Goal: Task Accomplishment & Management: Complete application form

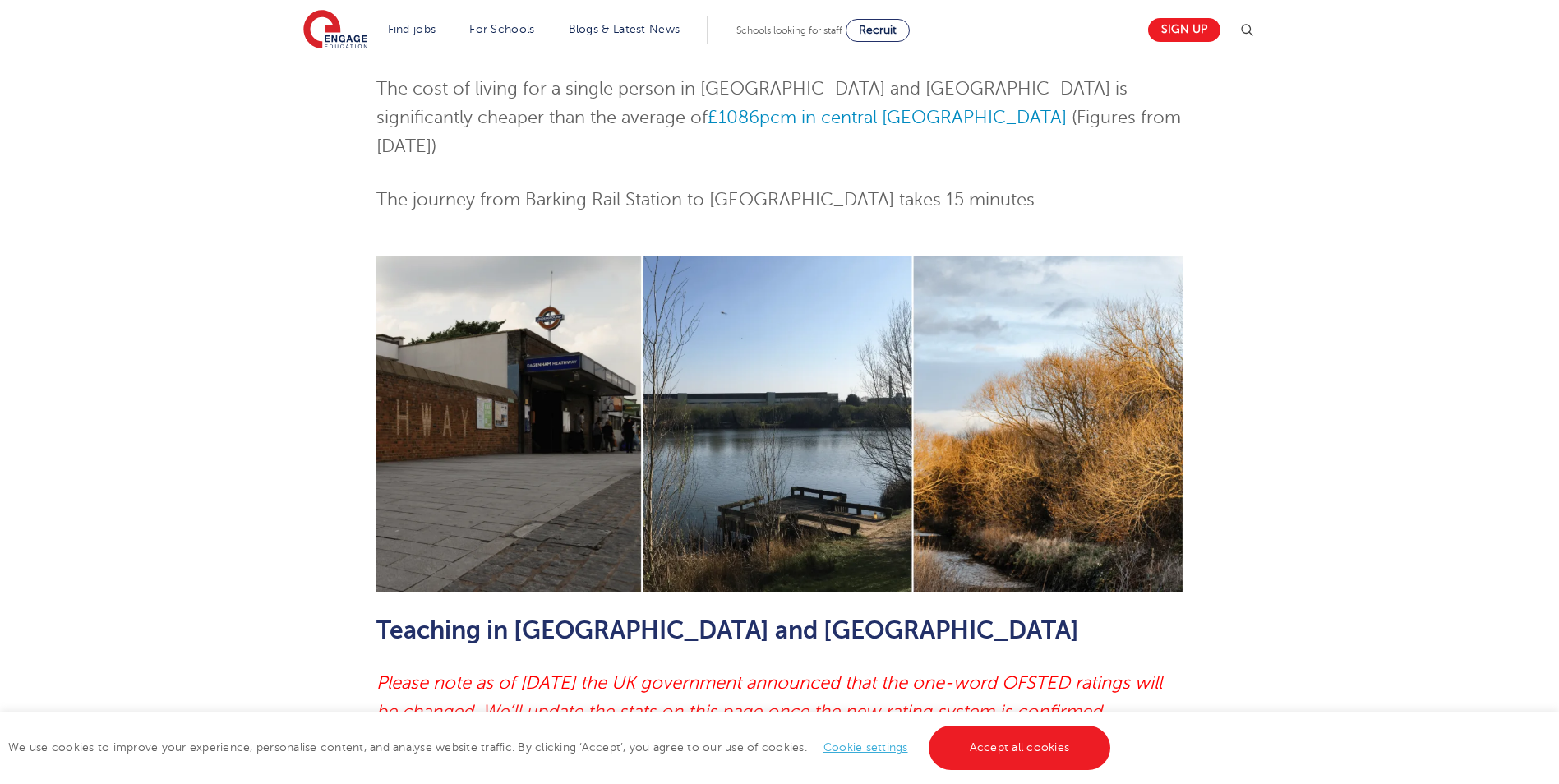
scroll to position [986, 0]
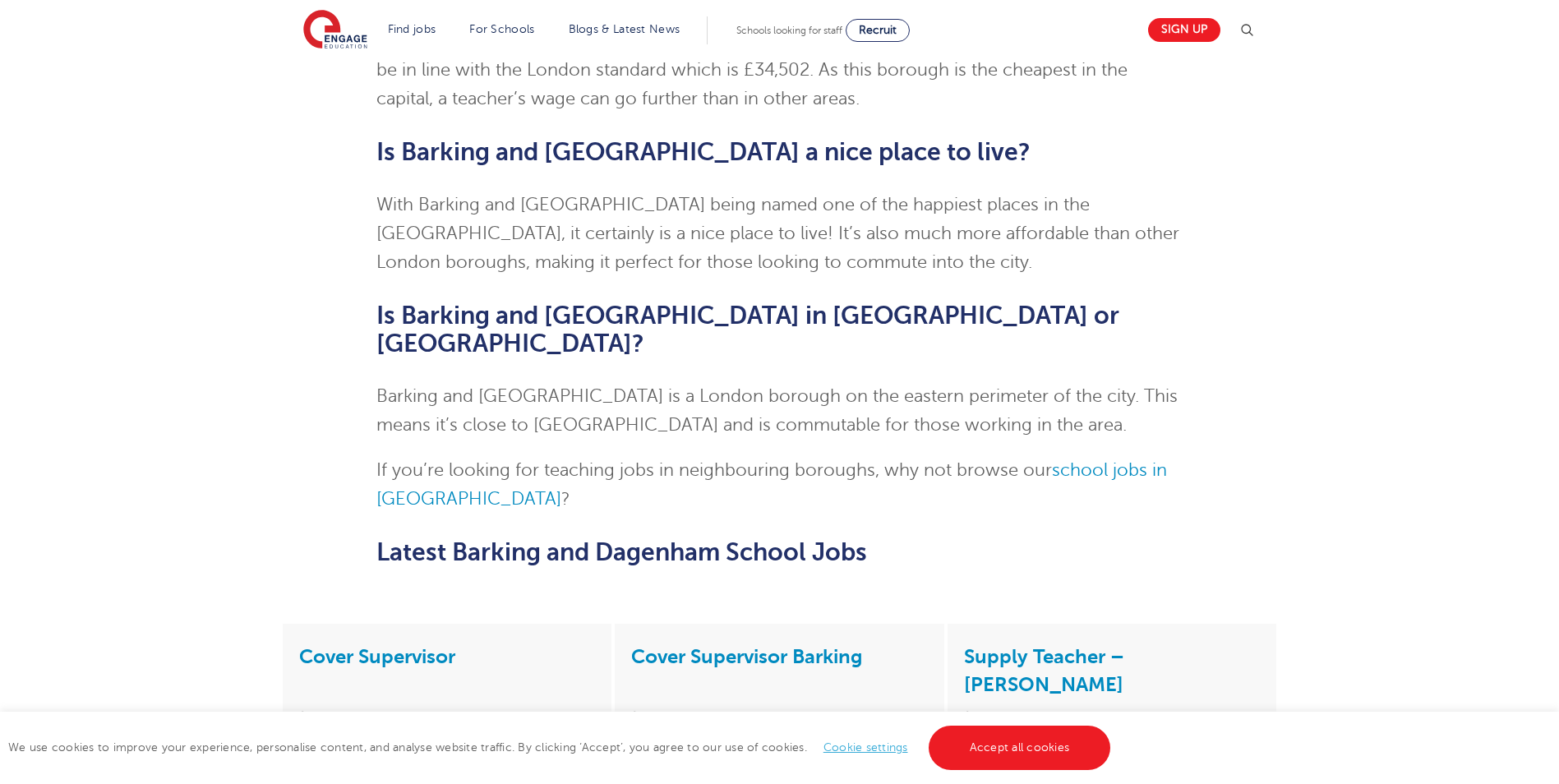
scroll to position [3040, 0]
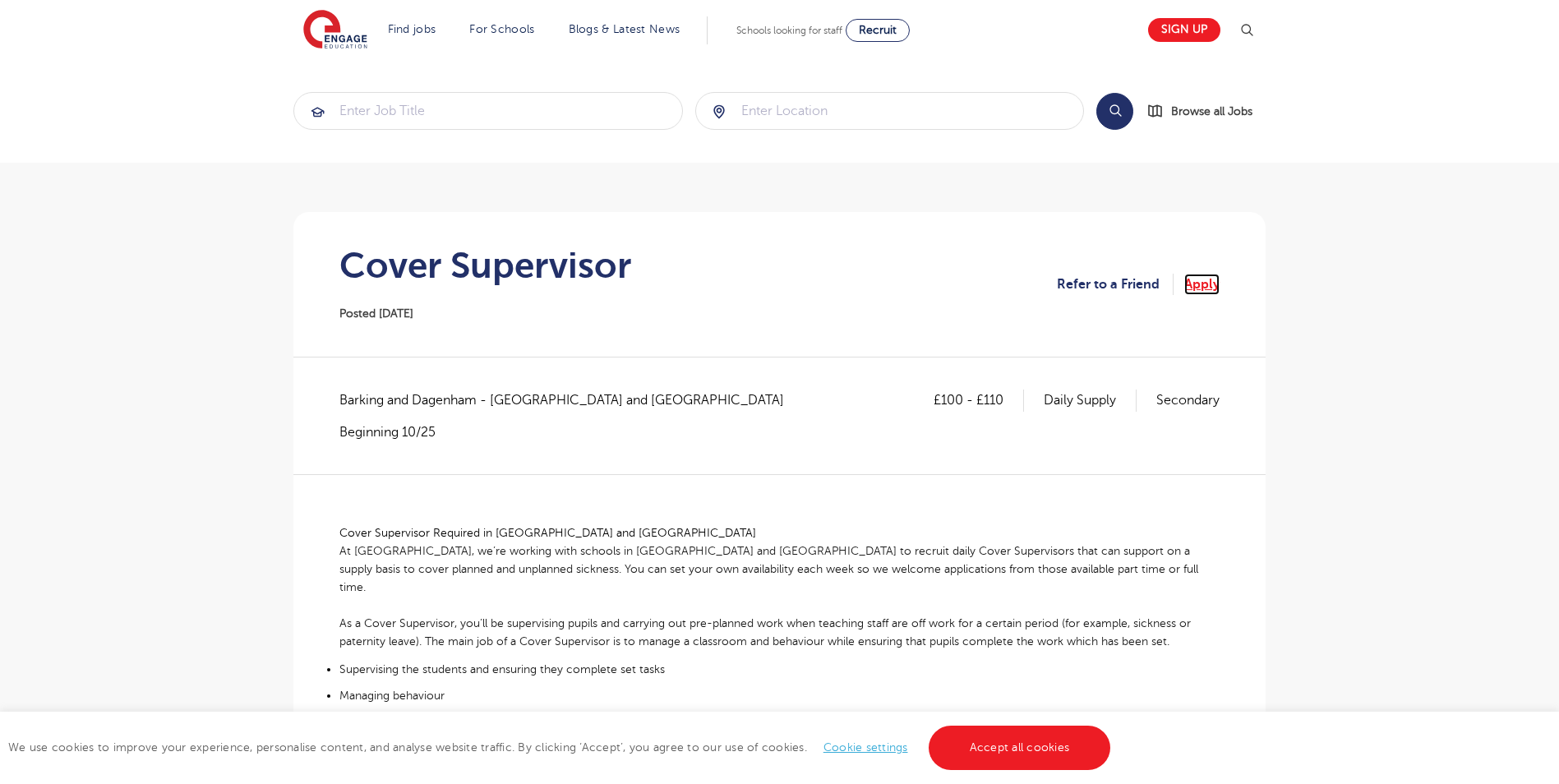
click at [1205, 278] on link "Apply" at bounding box center [1202, 284] width 35 height 22
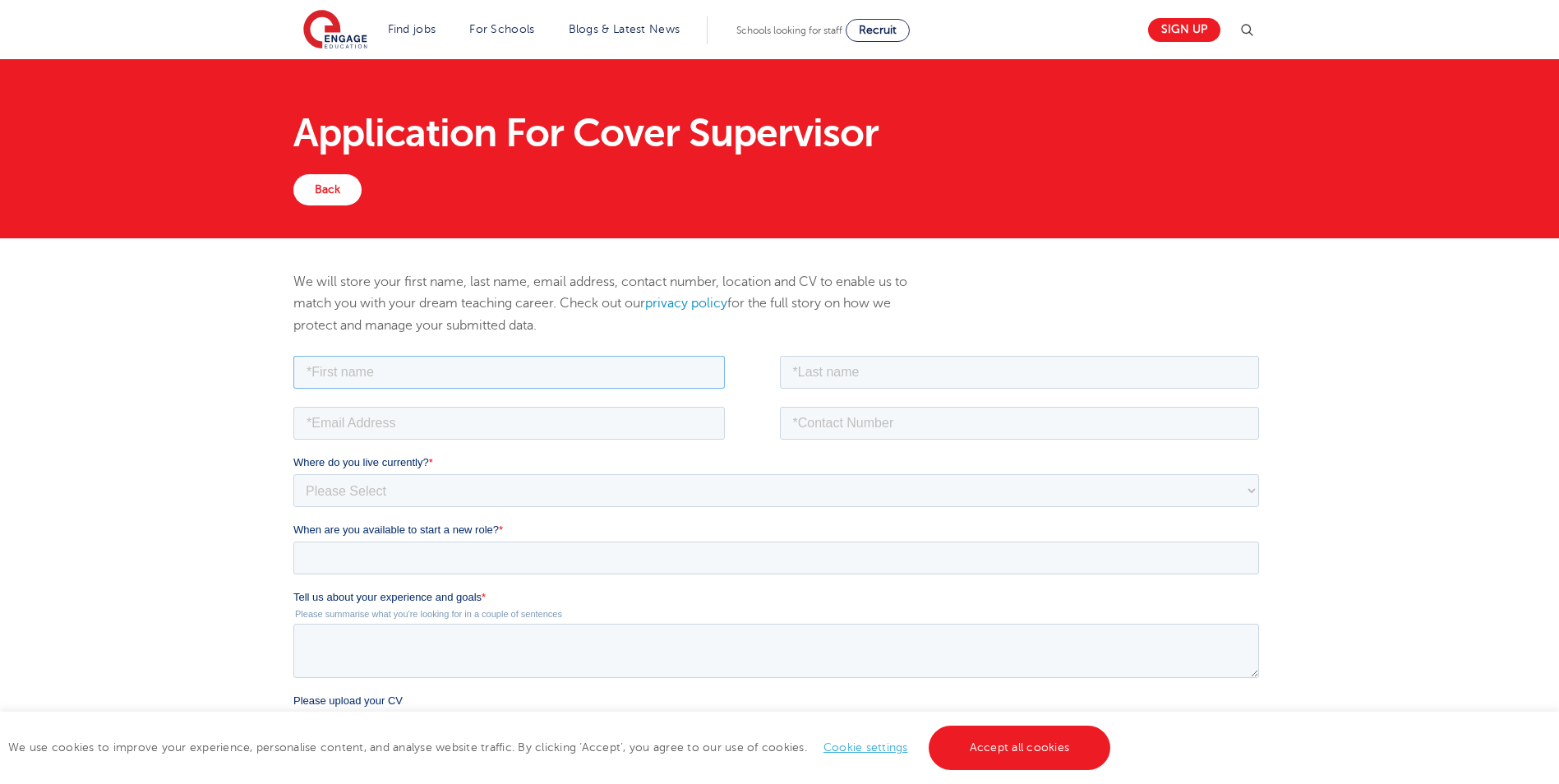
click at [410, 361] on input "text" at bounding box center [509, 371] width 431 height 32
type input "Sam"
click at [859, 364] on input "text" at bounding box center [1020, 371] width 480 height 32
type input "Rogers"
click at [536, 426] on input "email" at bounding box center [509, 422] width 431 height 32
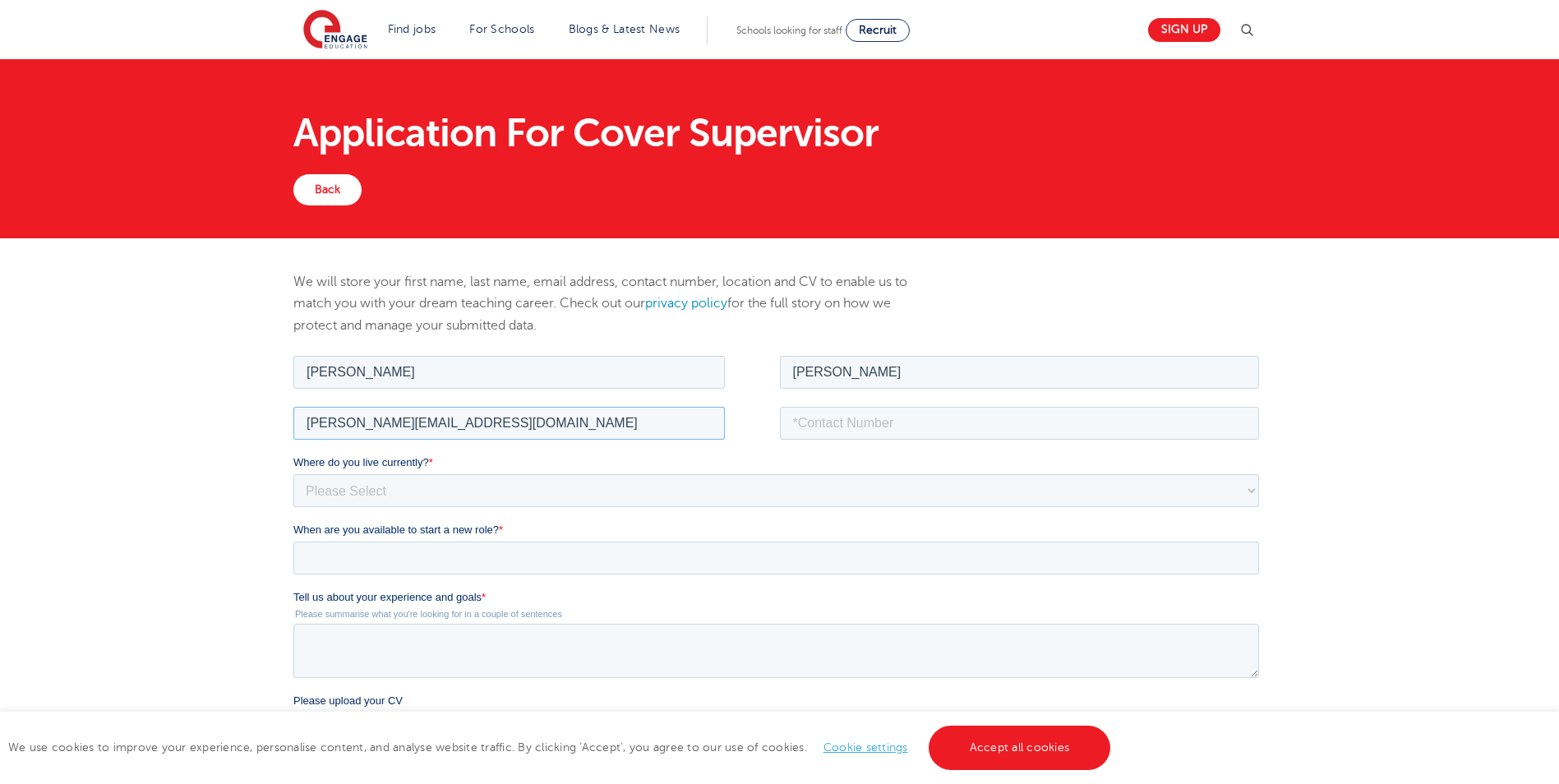
click at [314, 419] on input "Sam.rogers66@btinternet.com" at bounding box center [509, 422] width 431 height 32
type input "sam.rogers66@btinternet.com"
click at [859, 417] on input "tel" at bounding box center [1020, 422] width 480 height 32
click at [809, 424] on input "+447717290967" at bounding box center [1020, 422] width 480 height 32
click at [812, 424] on input "+447717290967" at bounding box center [1020, 422] width 480 height 32
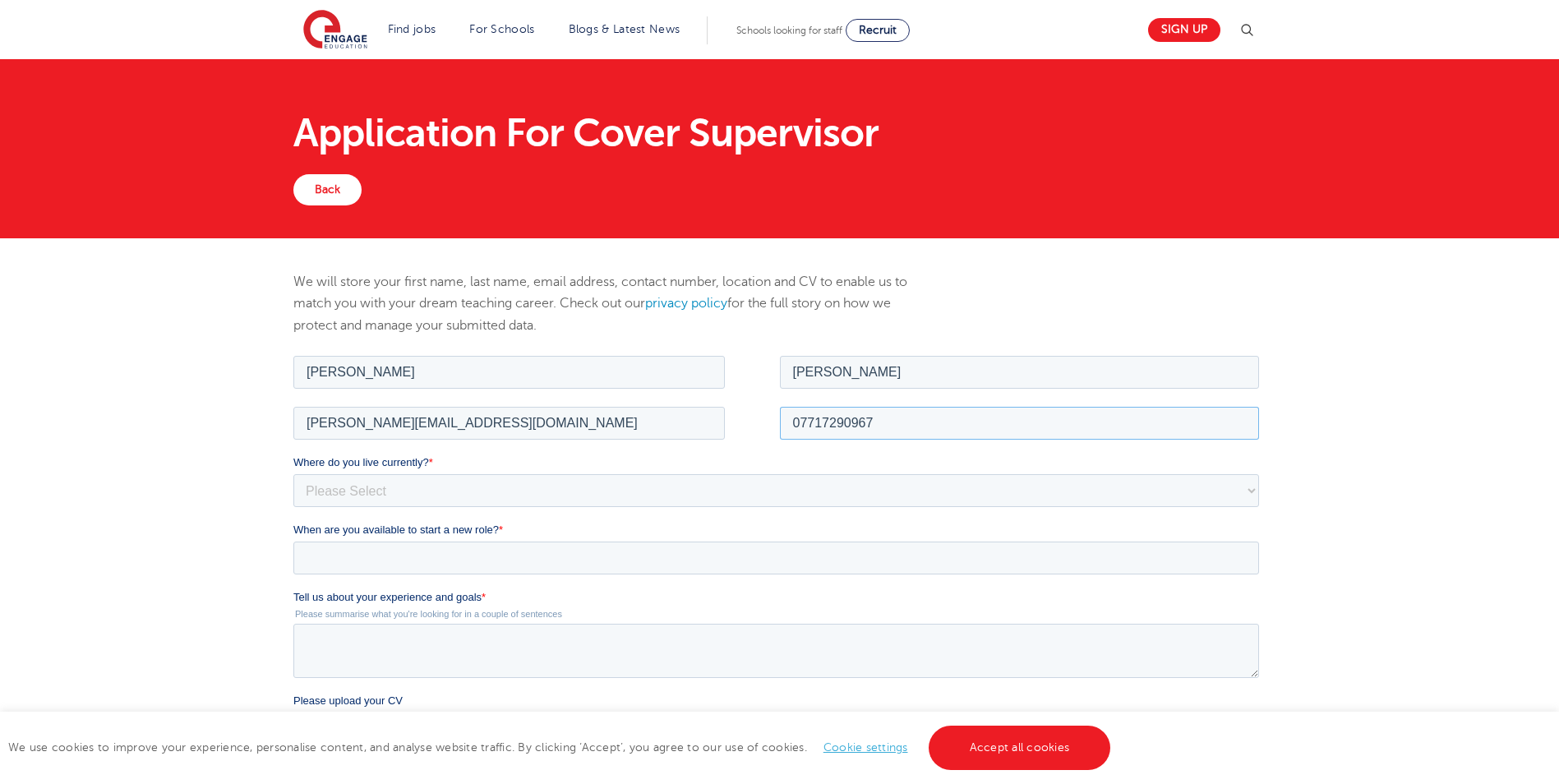
type input "07717290967"
click at [510, 494] on select "Please Select UK Canada Ireland Australia New Zealand Europe USA South Africa J…" at bounding box center [776, 489] width 966 height 32
select select "UK"
click at [293, 473] on select "Please Select UK Canada Ireland Australia New Zealand Europe USA South Africa J…" at bounding box center [776, 489] width 966 height 32
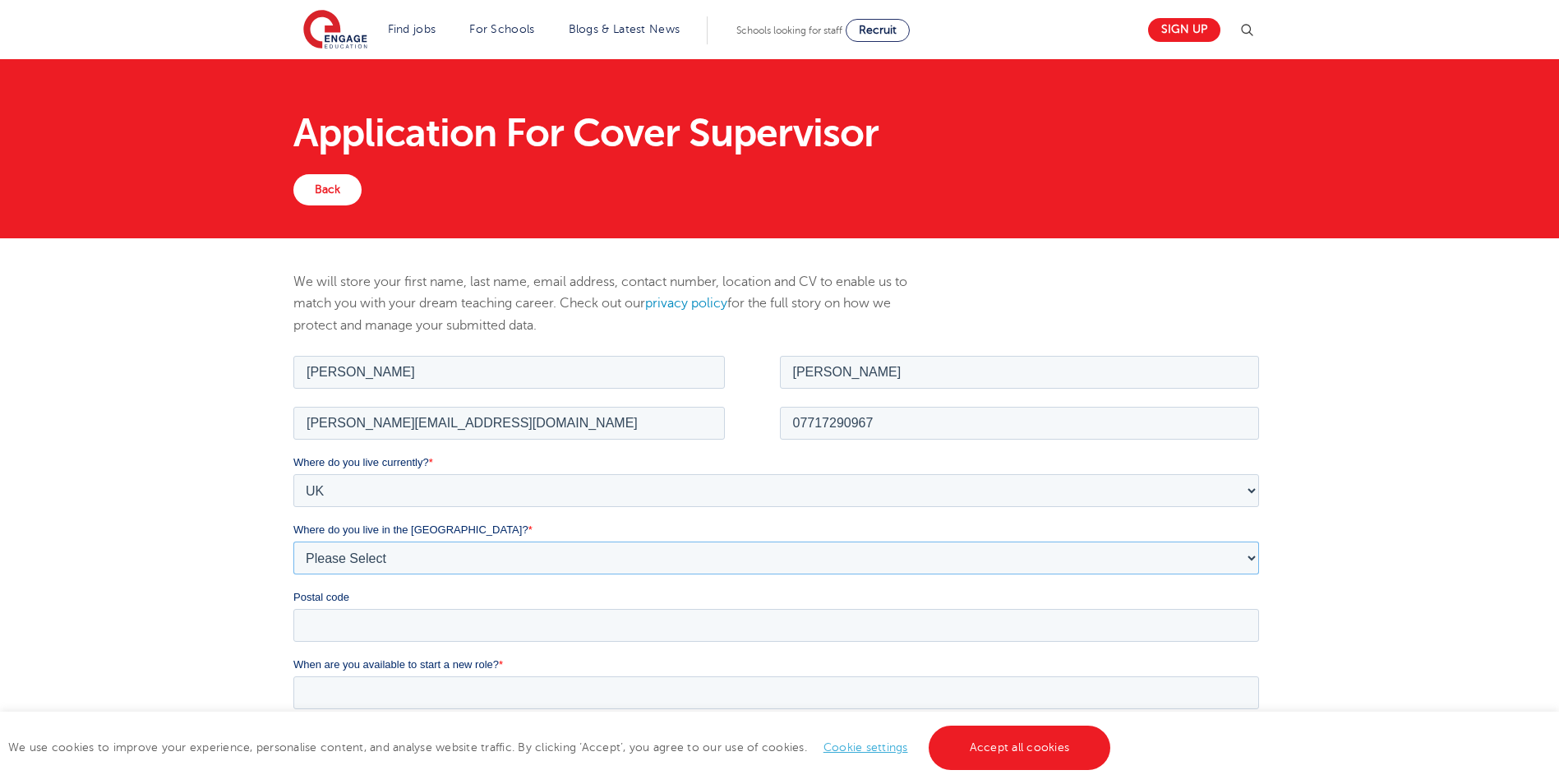
click at [398, 541] on select "Please Select Overseas Barnsley Bedfordshire Berkshire Bournemouth Bracknell Fo…" at bounding box center [776, 556] width 966 height 32
select select "London"
click at [293, 540] on select "Please Select Overseas Barnsley Bedfordshire Berkshire Bournemouth Bracknell Fo…" at bounding box center [776, 556] width 966 height 32
click at [371, 619] on input "Postal code" at bounding box center [776, 624] width 966 height 32
type input "RM13 7SJ"
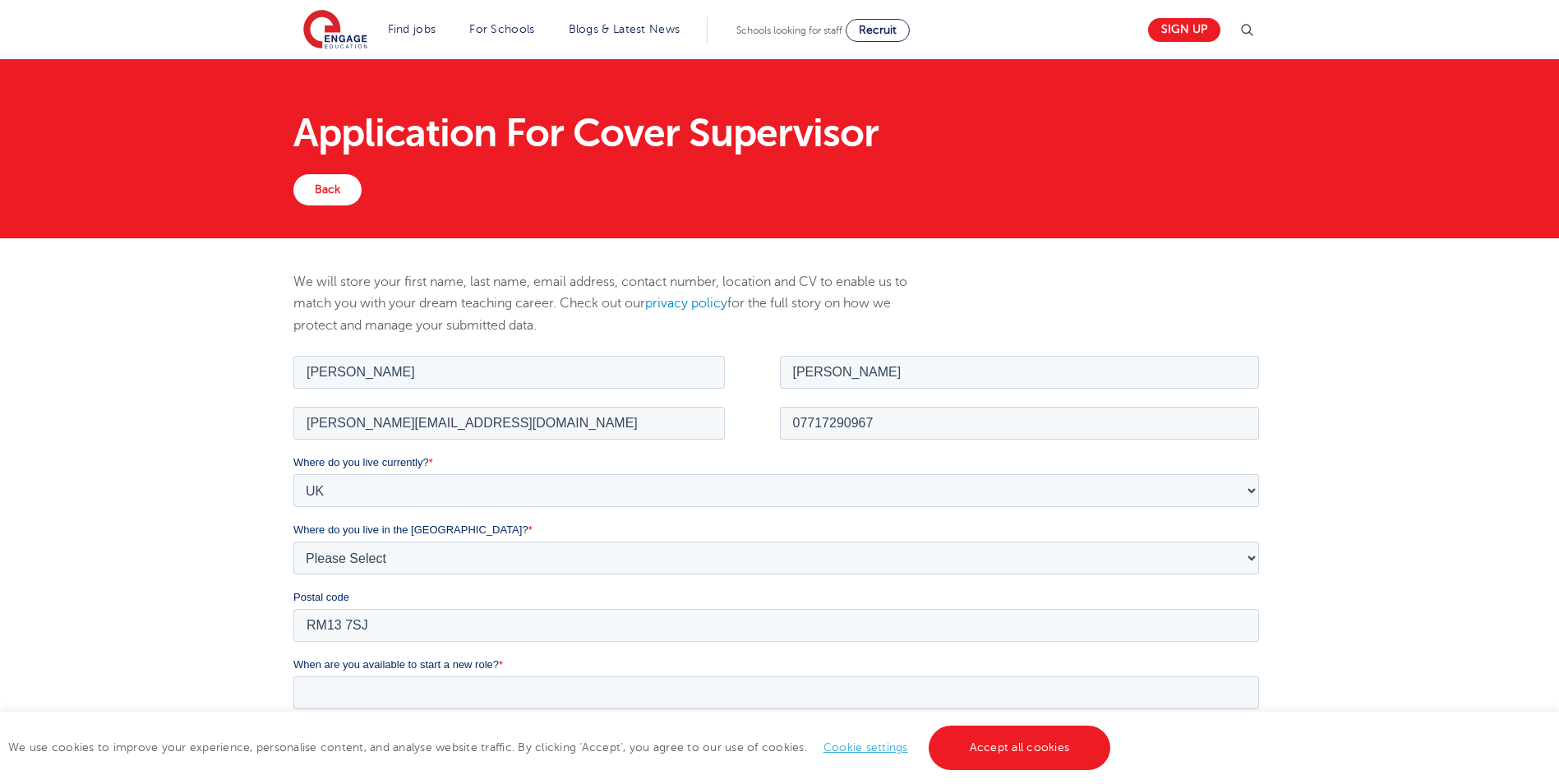
click at [223, 589] on div "We will store your first name, last name, email address, contact number, locati…" at bounding box center [780, 677] width 1559 height 877
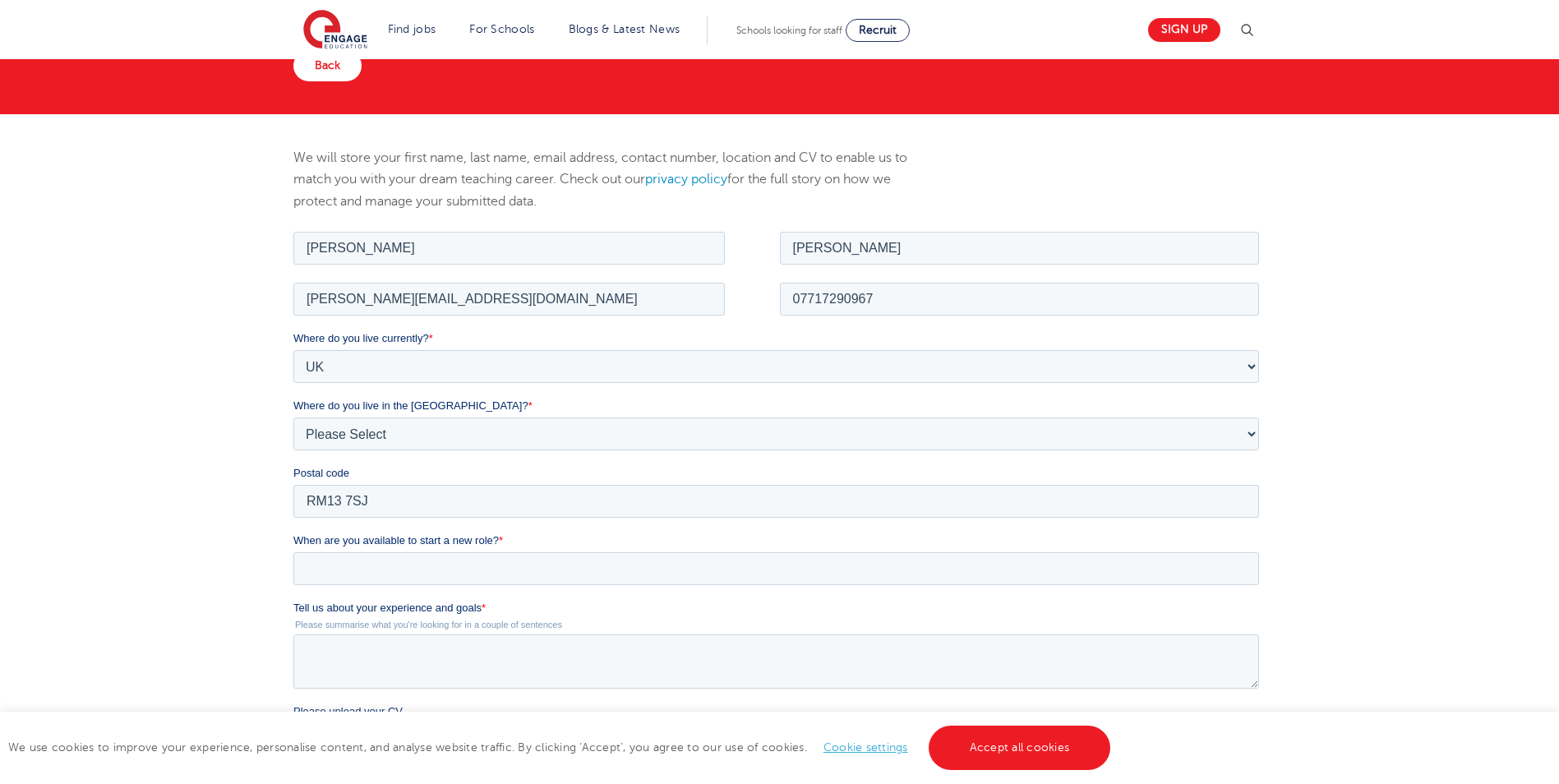
scroll to position [247, 0]
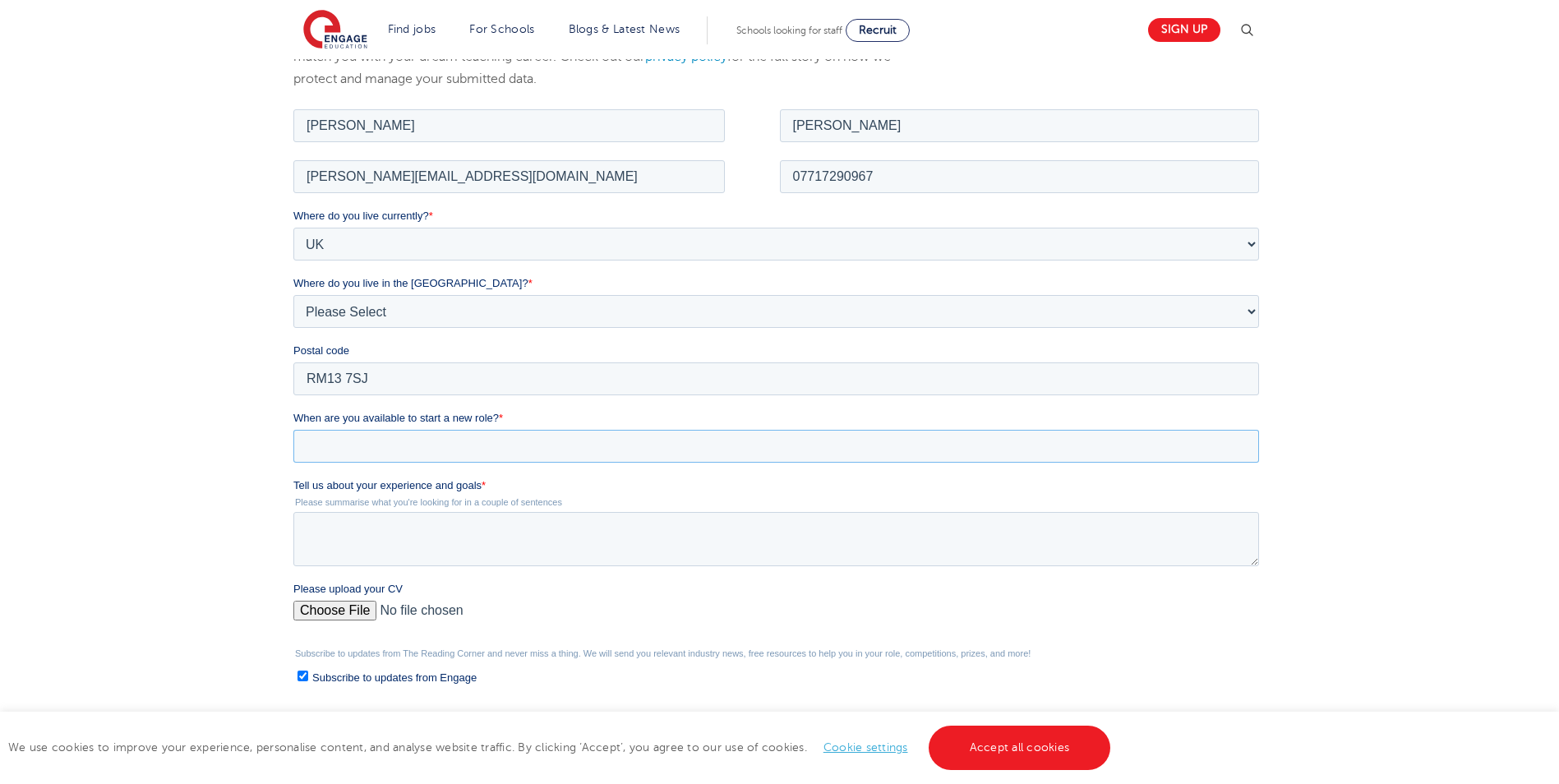
click at [397, 438] on input "When are you available to start a new role? *" at bounding box center [776, 445] width 966 height 32
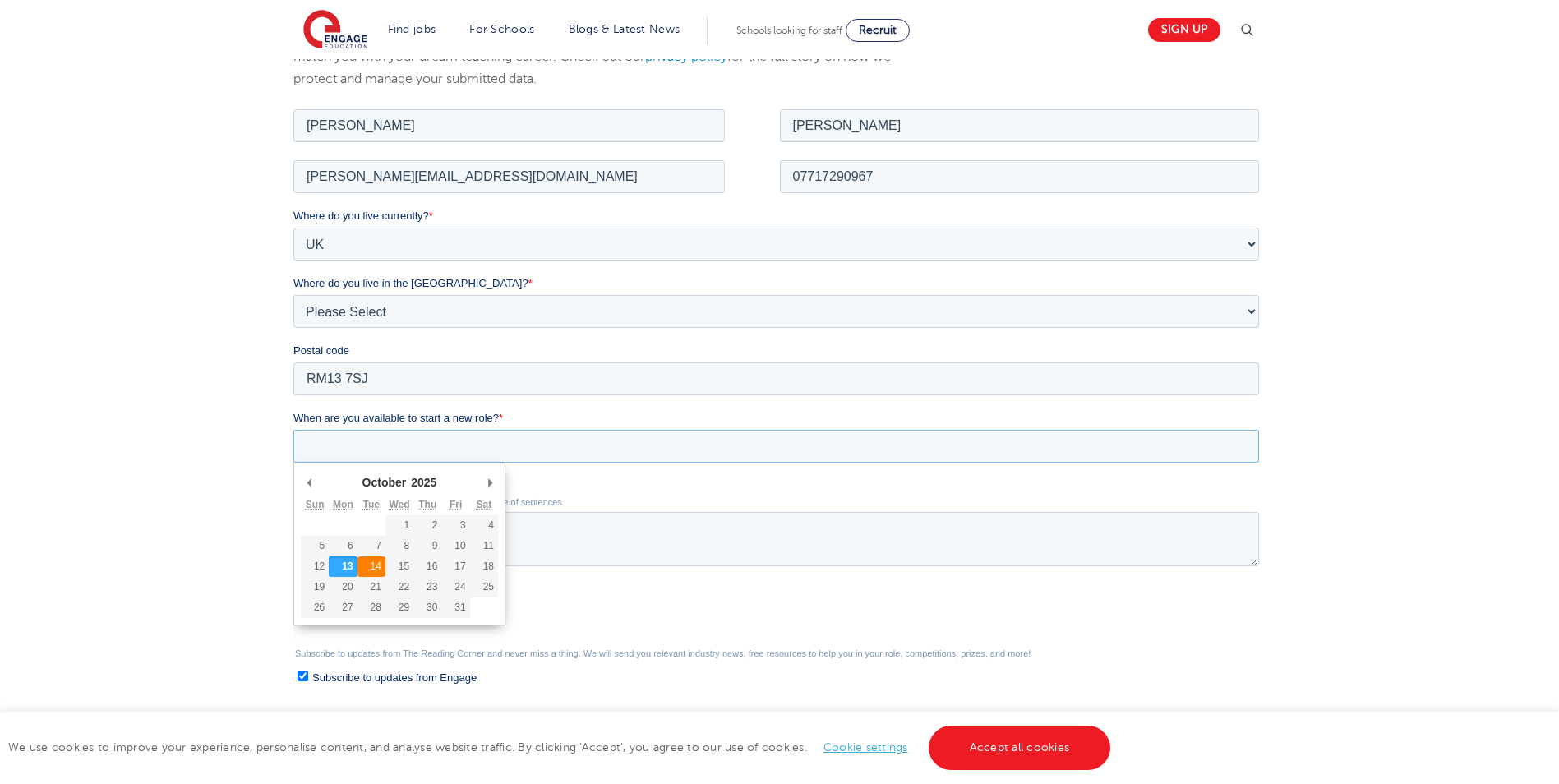
type div "2025-10-14"
type input "2025/10/14"
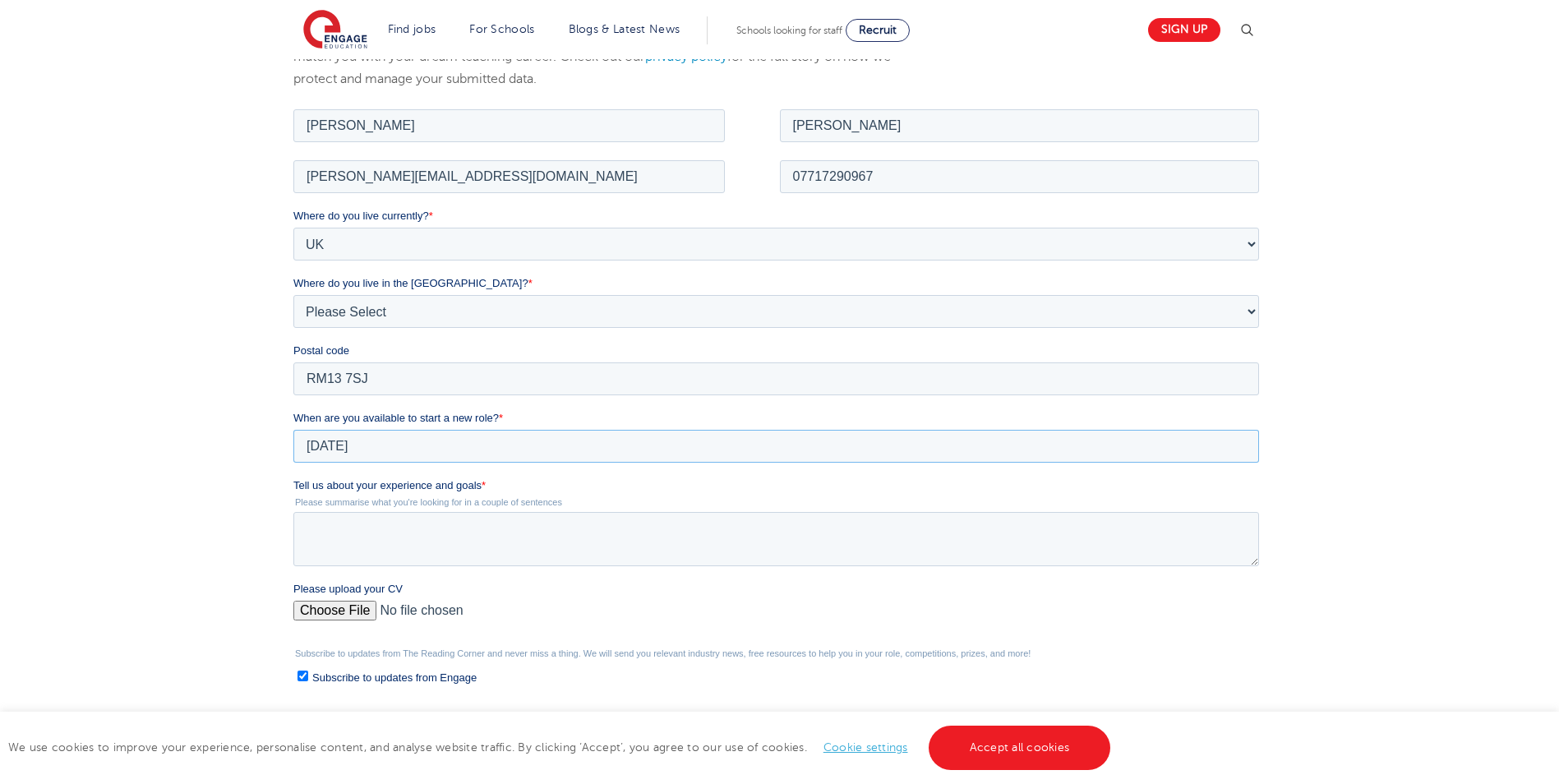
click at [367, 440] on input "2025/10/14" at bounding box center [776, 445] width 966 height 32
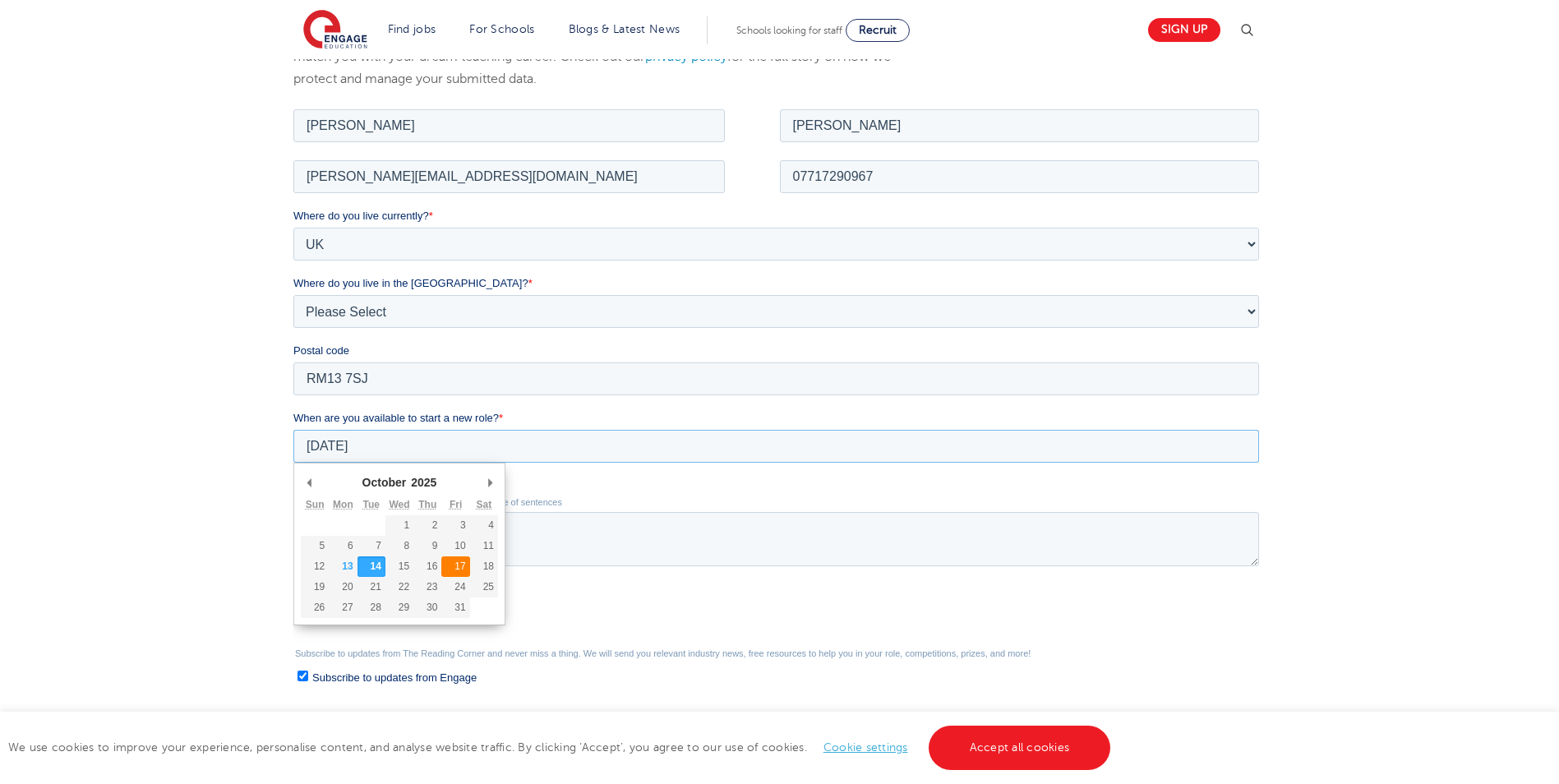
type div "2025-10-17"
type input "2025/10/17"
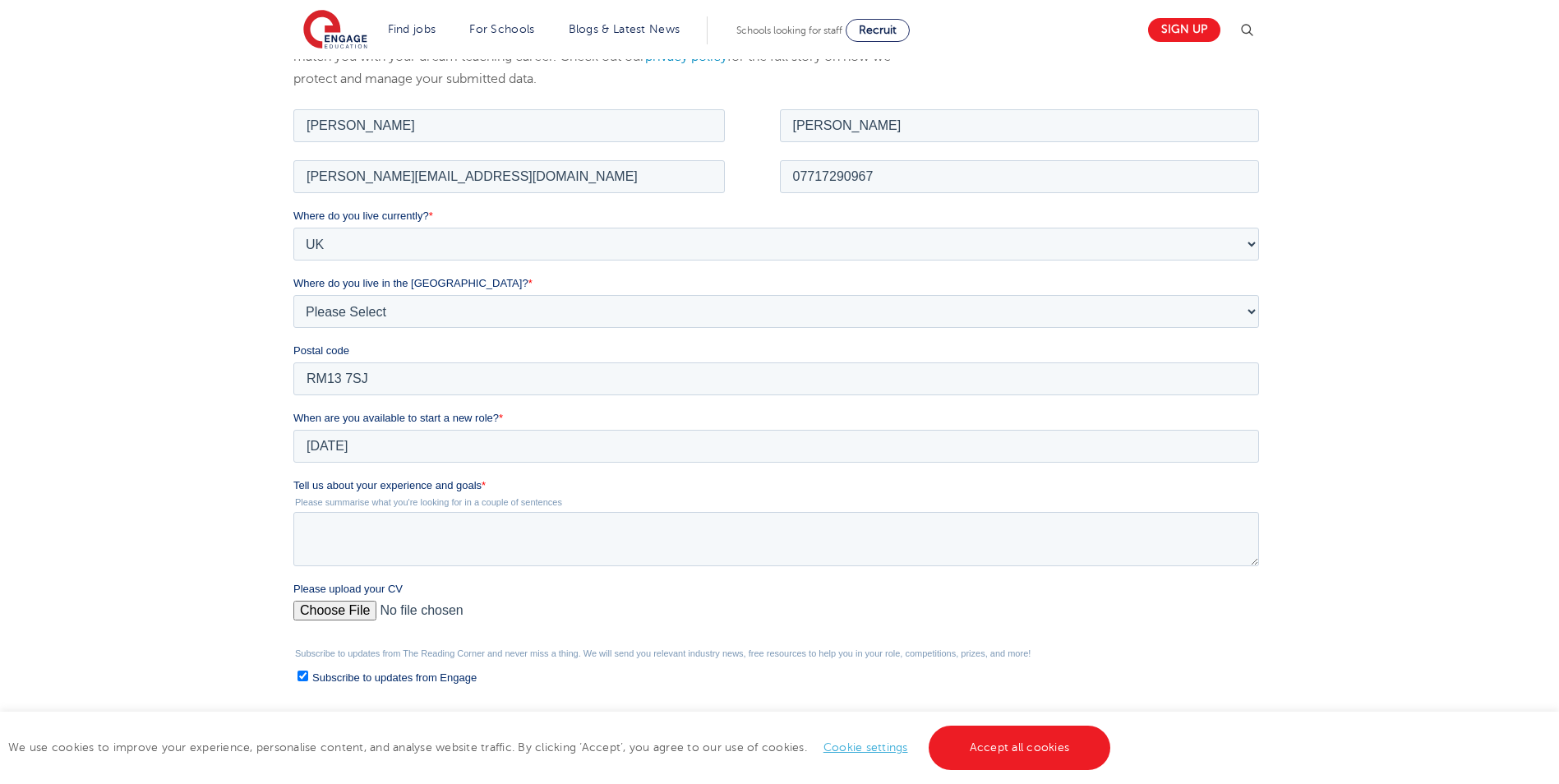
click at [358, 610] on input "Please upload your CV" at bounding box center [776, 616] width 966 height 32
type input "C:\fakepath\Sam Rogers CV (September 2025).docx"
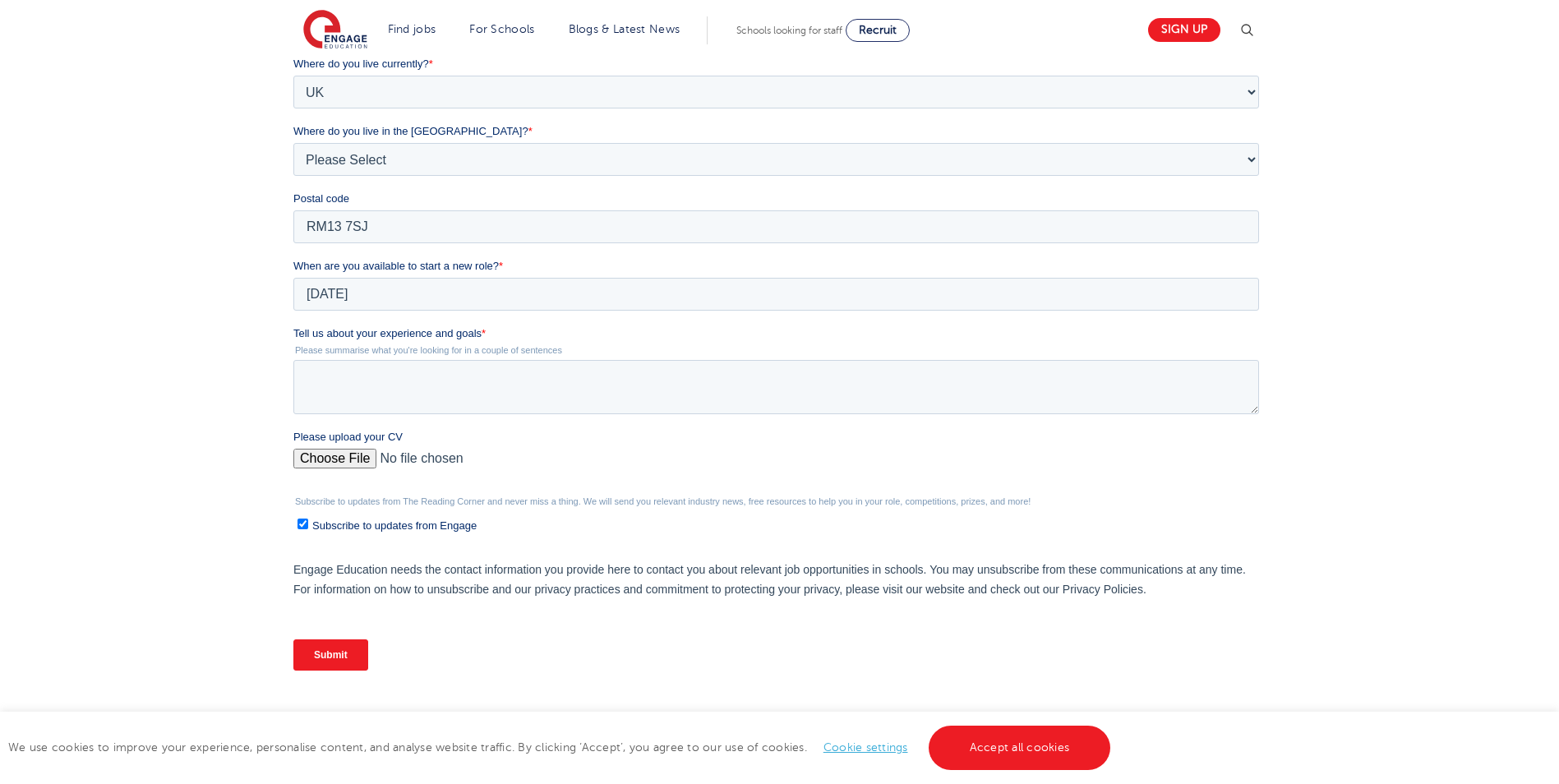
scroll to position [411, 0]
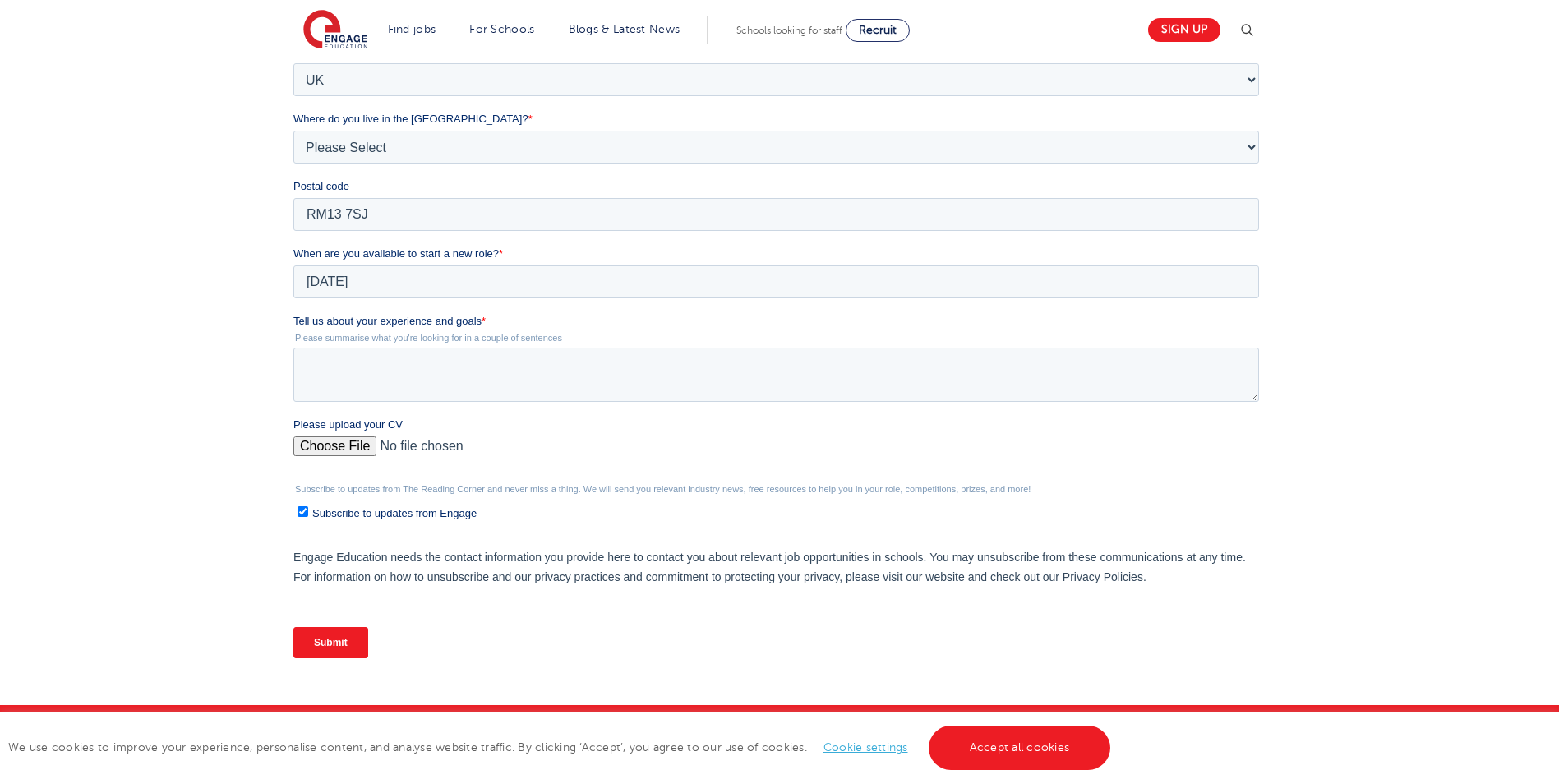
click at [306, 510] on input "Subscribe to updates from Engage" at bounding box center [302, 511] width 11 height 11
checkbox input "false"
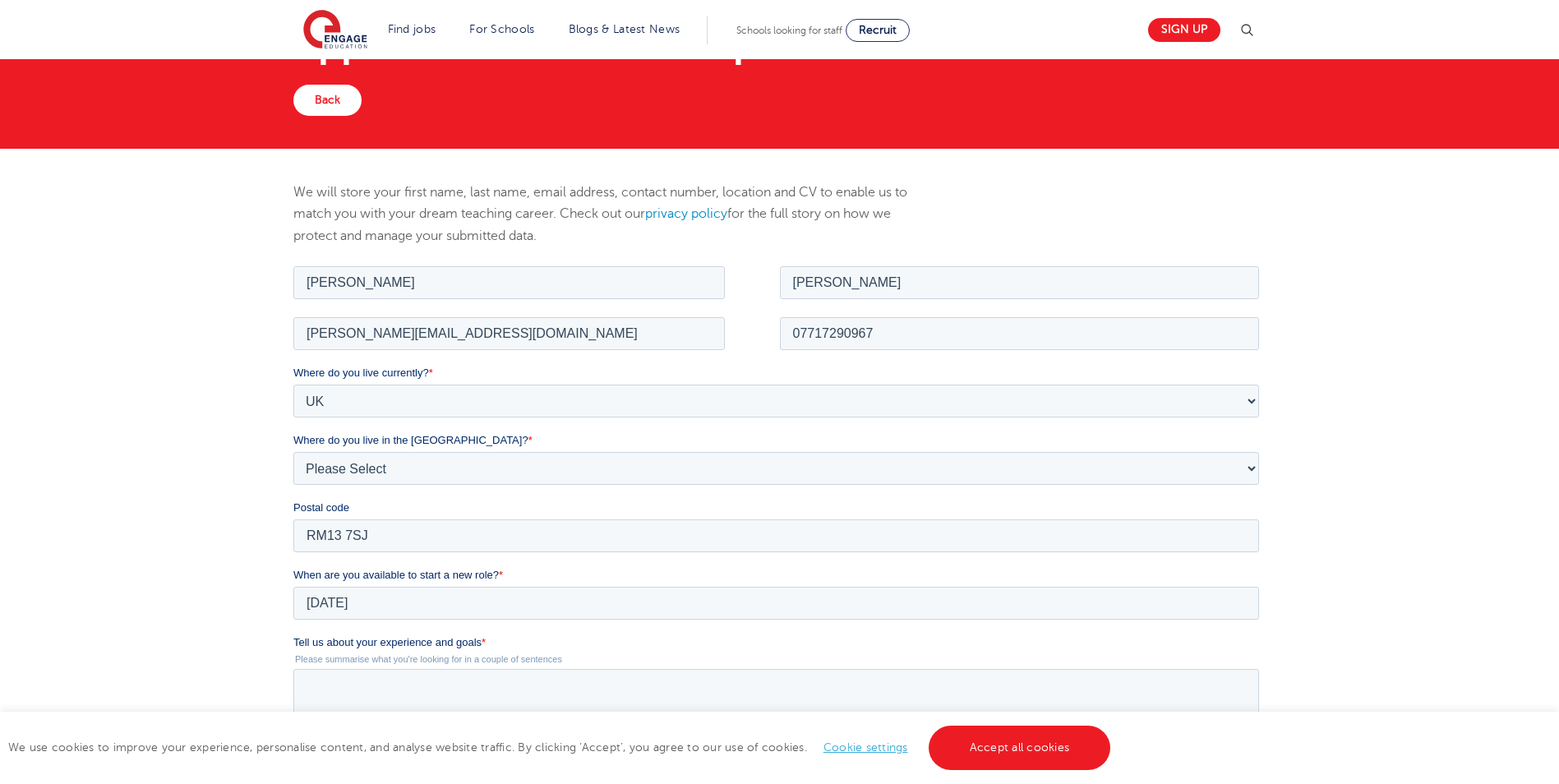
scroll to position [83, 0]
